Goal: Task Accomplishment & Management: Manage account settings

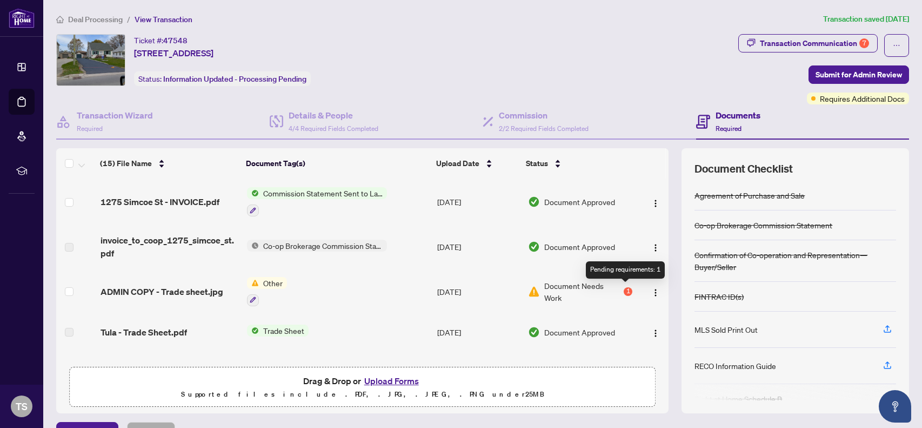
click at [626, 289] on div "1" at bounding box center [628, 291] width 9 height 9
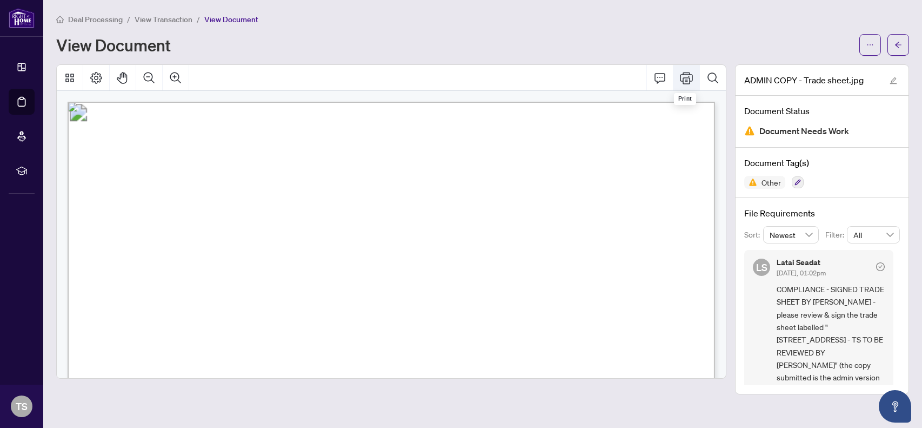
click at [687, 72] on icon "Print" at bounding box center [686, 78] width 13 height 12
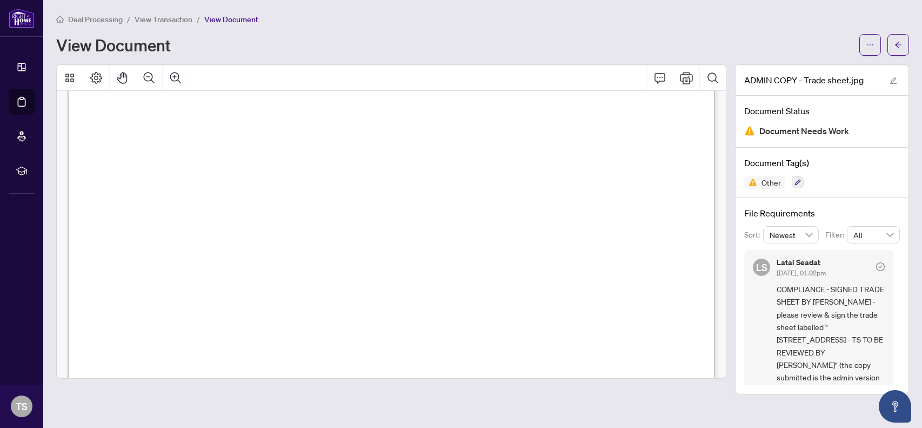
scroll to position [21, 0]
click at [803, 132] on span "Document Needs Work" at bounding box center [805, 131] width 90 height 15
click at [608, 42] on div "View Document" at bounding box center [454, 44] width 797 height 17
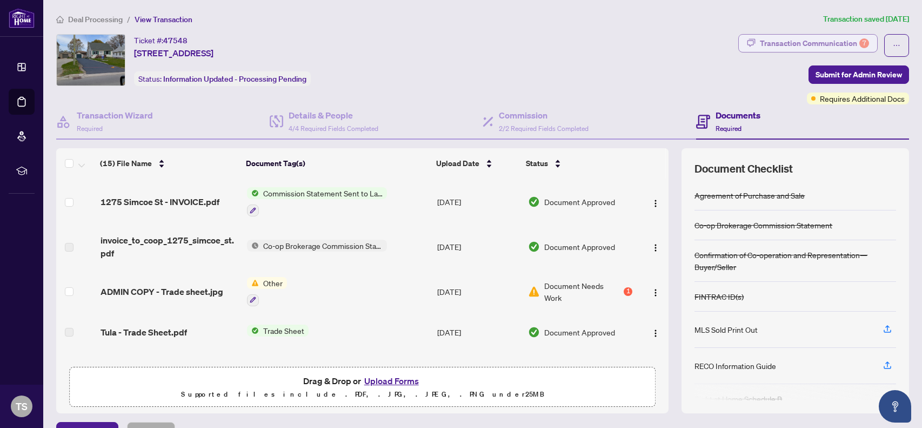
click at [800, 41] on div "Transaction Communication 7" at bounding box center [814, 43] width 109 height 17
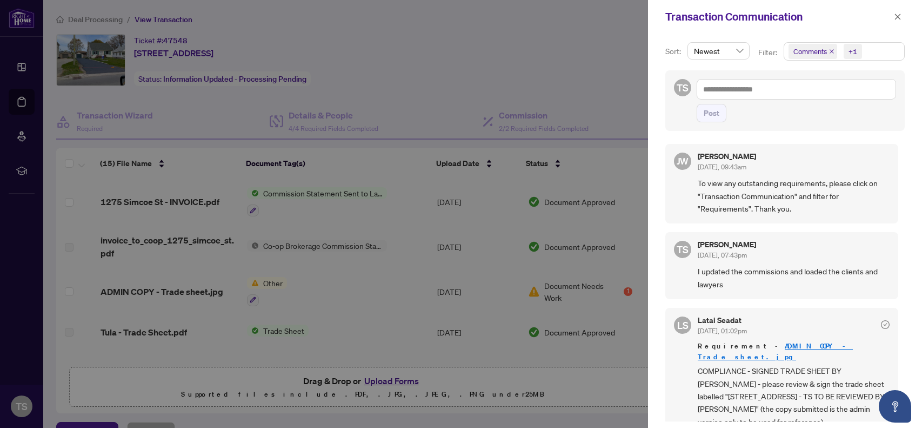
click at [553, 78] on div at bounding box center [461, 214] width 922 height 428
click at [898, 16] on icon "close" at bounding box center [898, 17] width 6 height 6
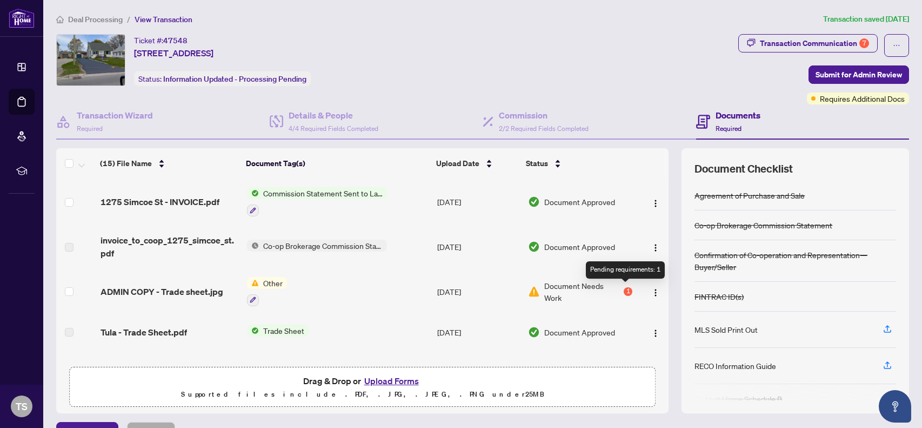
click at [624, 288] on div "1" at bounding box center [628, 291] width 9 height 9
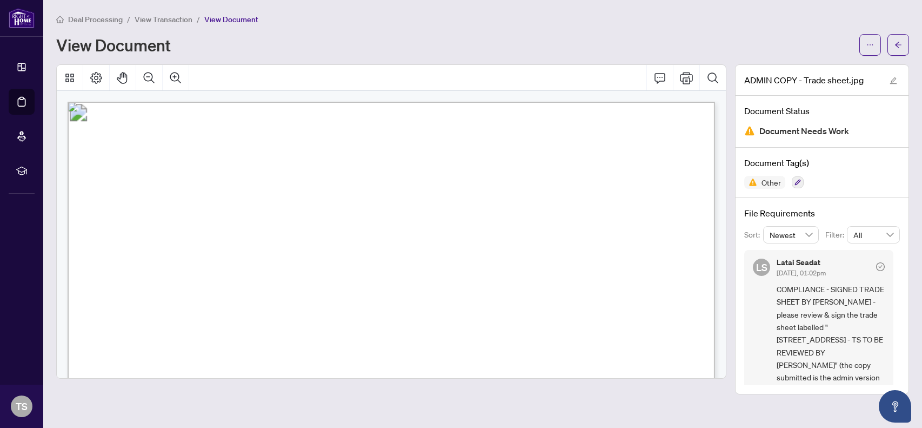
scroll to position [7, 0]
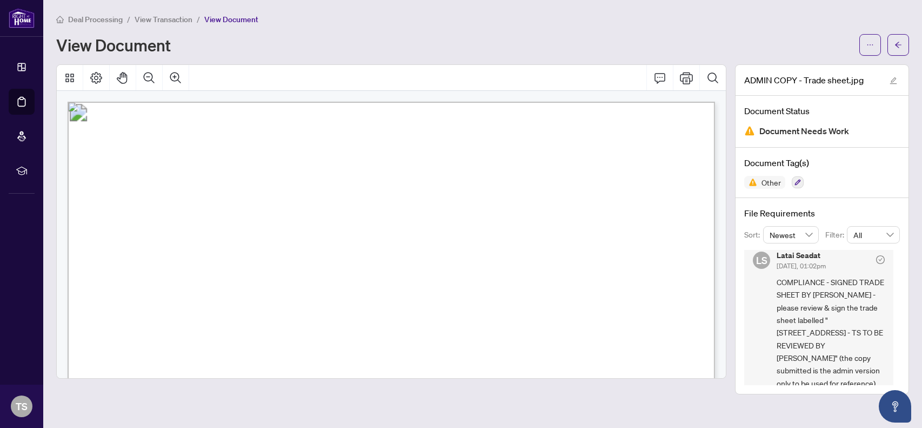
click at [860, 358] on span "COMPLIANCE - SIGNED TRADE SHEET BY [PERSON_NAME] - please review & sign the tra…" at bounding box center [831, 333] width 108 height 114
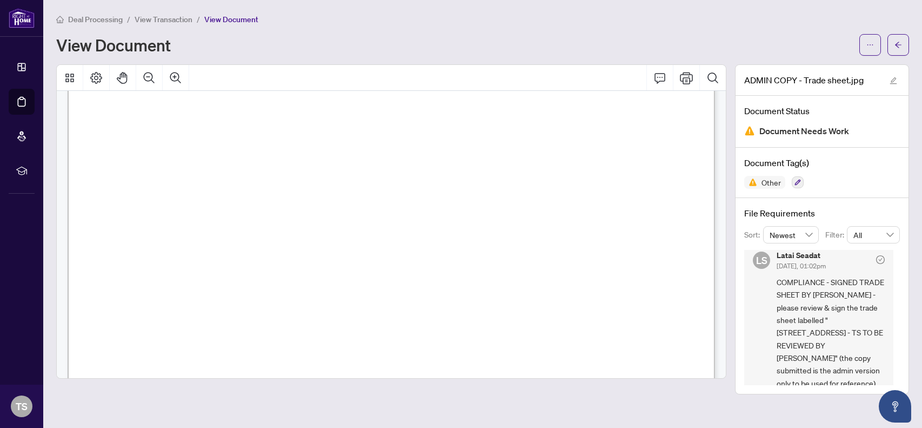
scroll to position [340, 0]
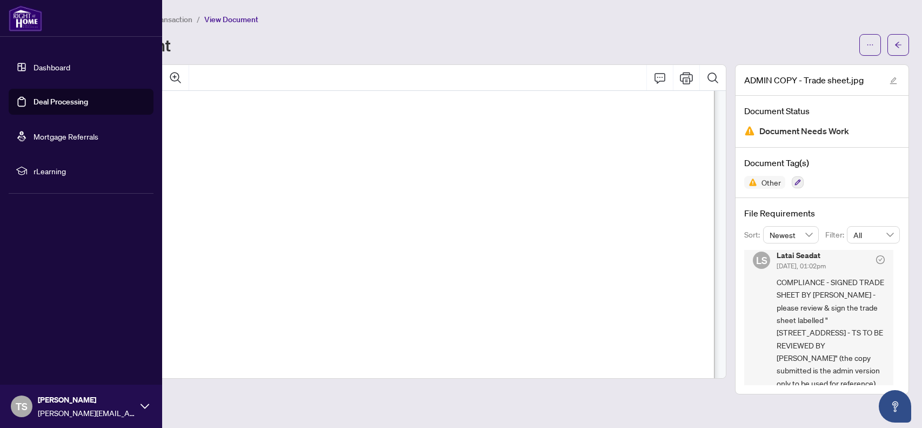
click at [38, 65] on link "Dashboard" at bounding box center [52, 67] width 37 height 10
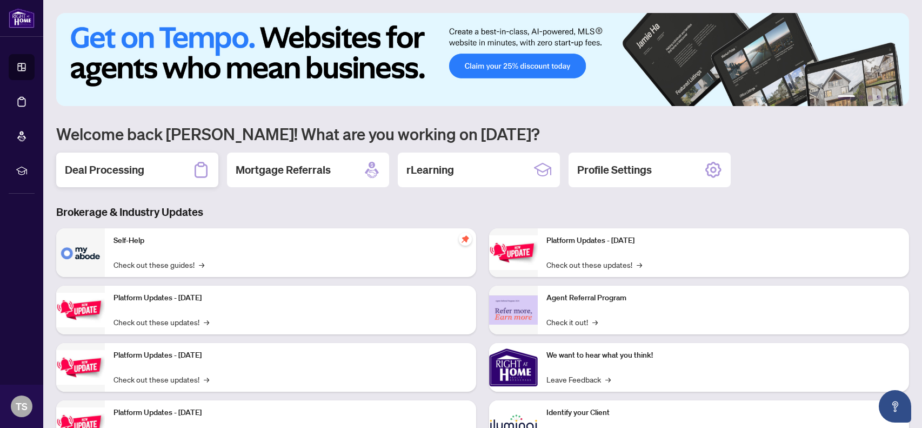
click at [89, 173] on h2 "Deal Processing" at bounding box center [104, 169] width 79 height 15
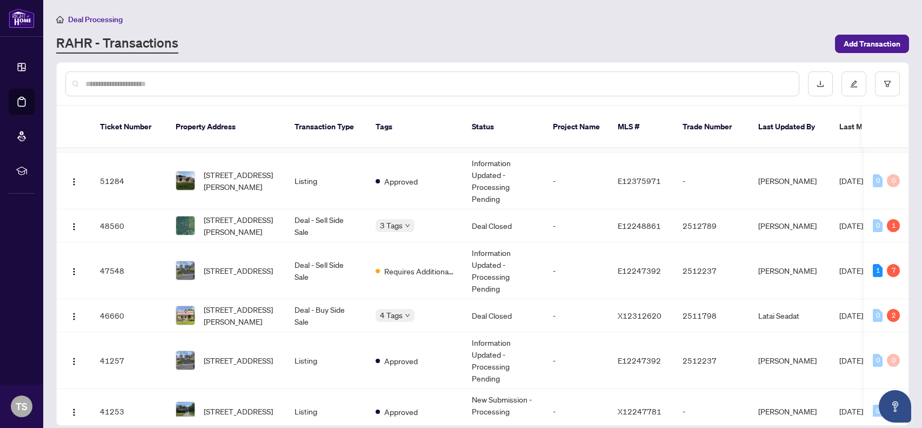
scroll to position [54, 0]
click at [879, 274] on td "1 7" at bounding box center [886, 269] width 44 height 57
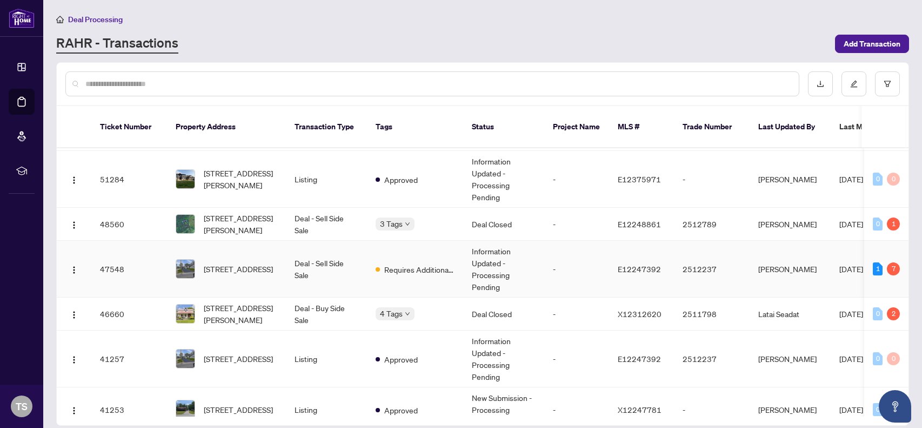
click at [873, 270] on div "1" at bounding box center [878, 268] width 10 height 13
click at [881, 269] on div "1 7" at bounding box center [886, 268] width 27 height 13
click at [873, 270] on div "1" at bounding box center [878, 268] width 10 height 13
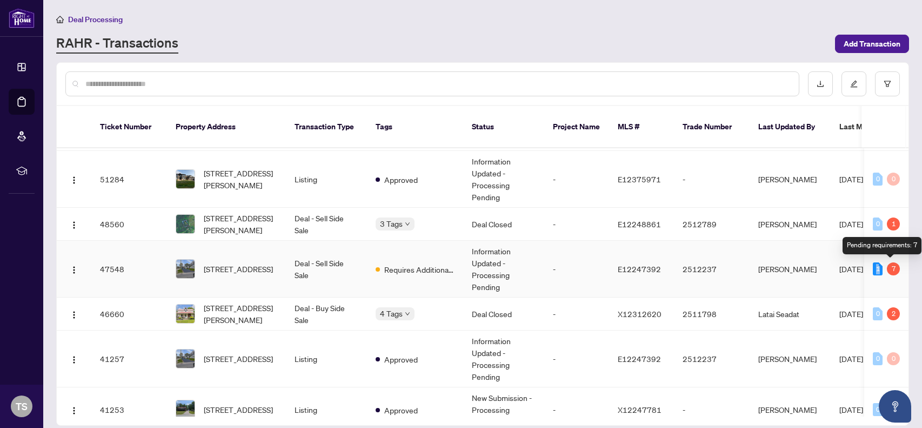
click at [893, 269] on div "7" at bounding box center [893, 268] width 13 height 13
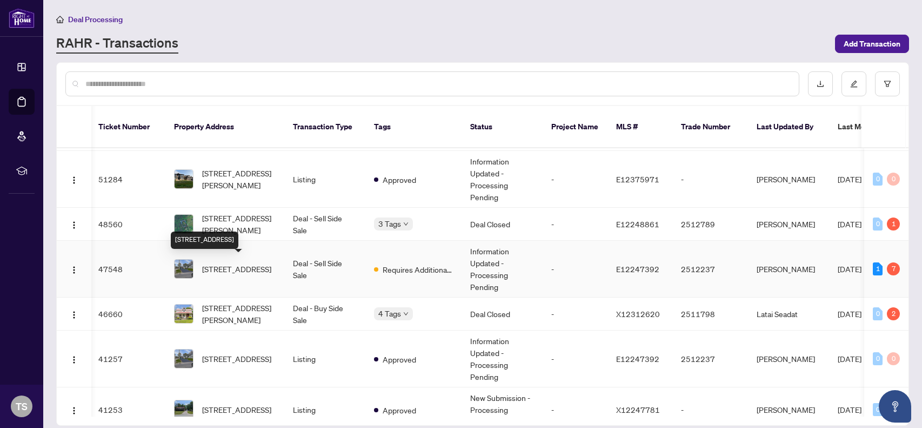
click at [230, 263] on span "[STREET_ADDRESS]" at bounding box center [236, 269] width 69 height 12
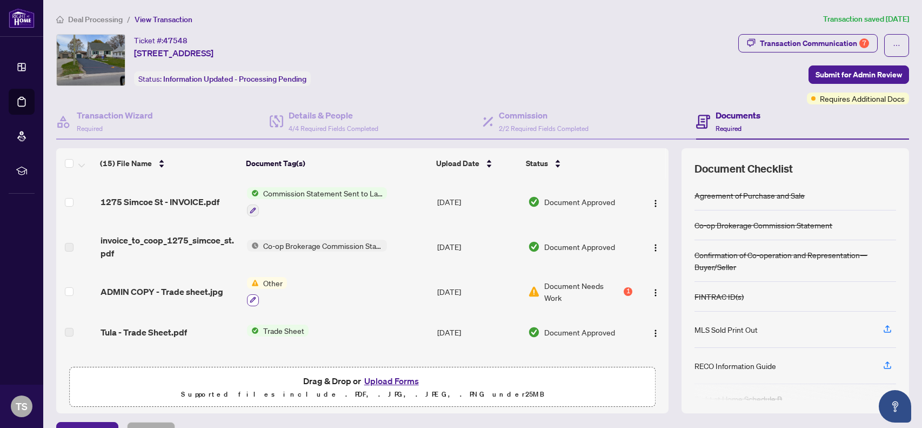
click at [250, 297] on icon "button" at bounding box center [253, 299] width 6 height 6
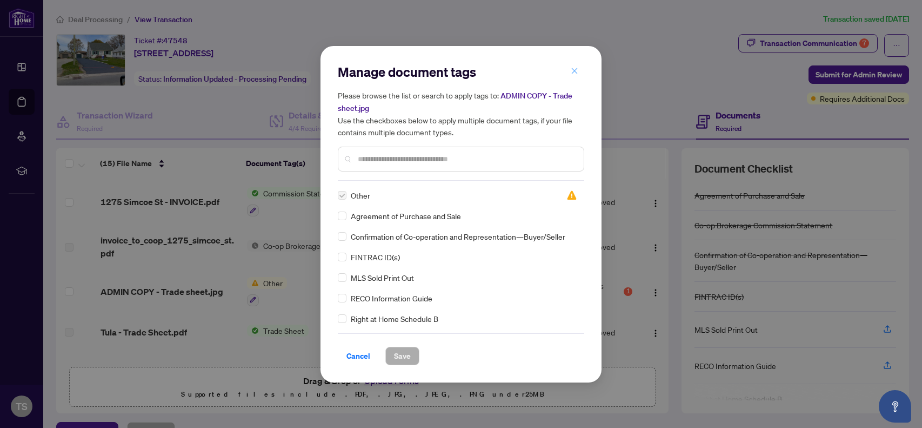
click at [577, 70] on icon "close" at bounding box center [575, 71] width 8 height 8
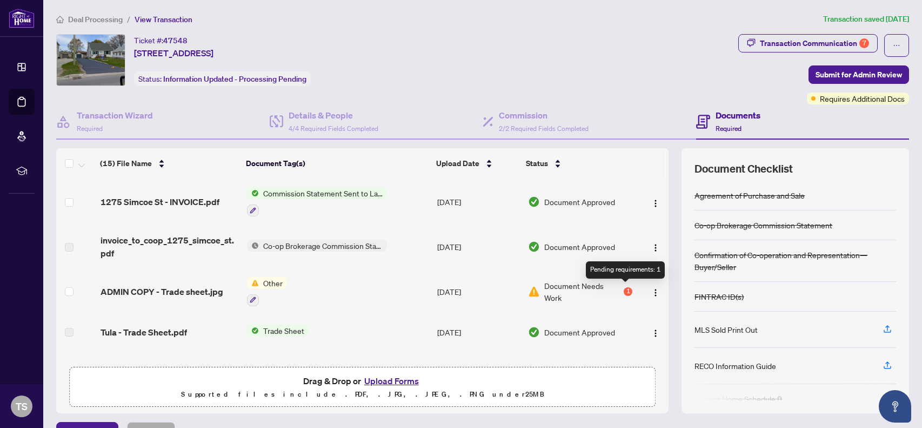
click at [624, 288] on div "1" at bounding box center [628, 291] width 9 height 9
